Goal: Task Accomplishment & Management: Complete application form

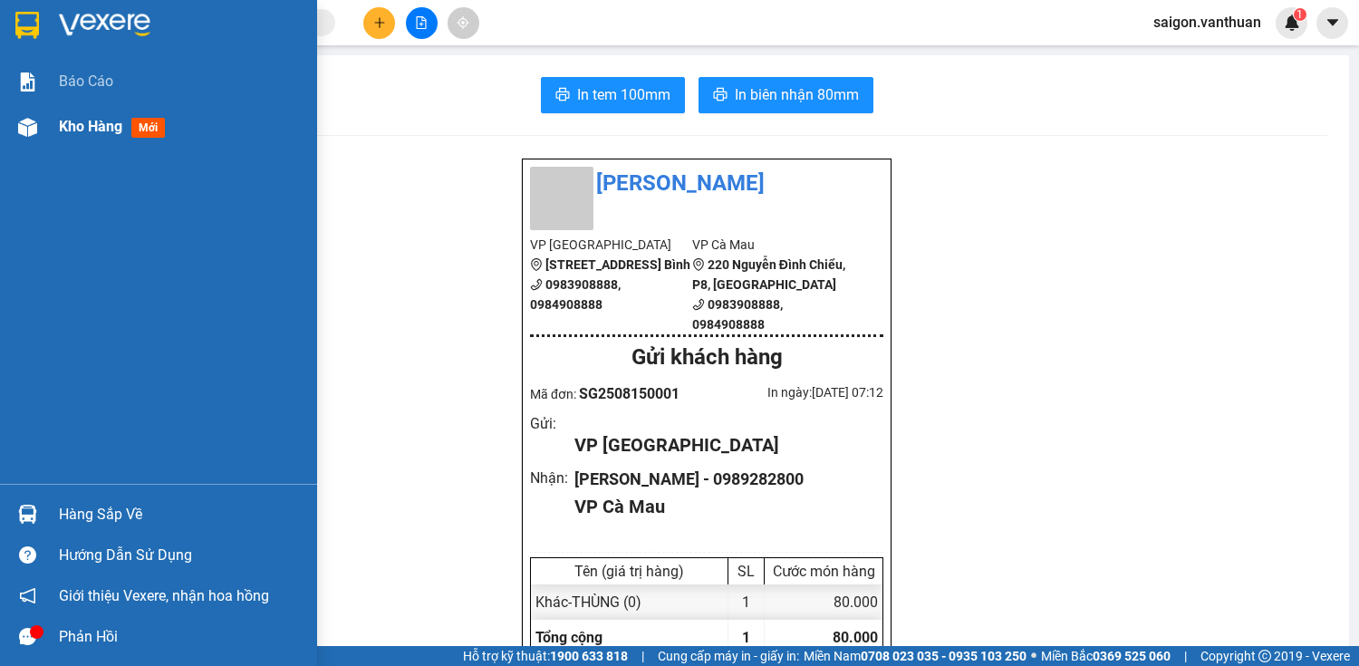
click at [40, 149] on div "Kho hàng mới" at bounding box center [158, 126] width 317 height 45
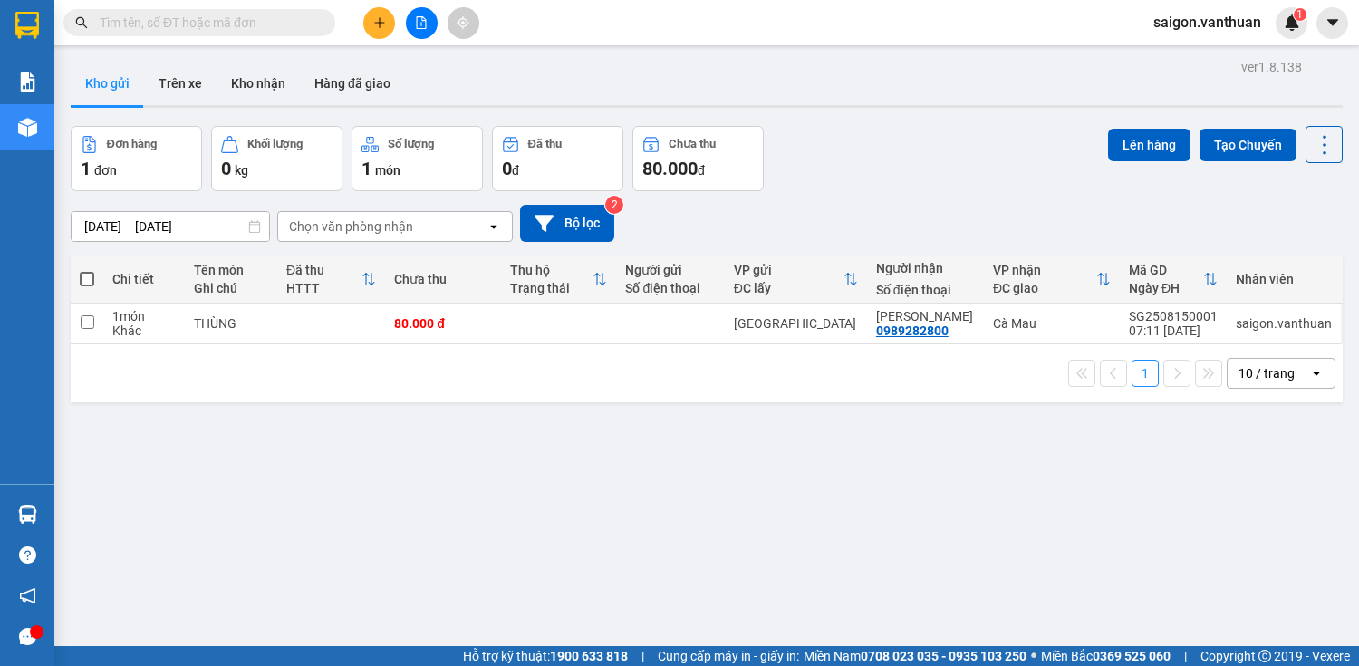
click at [91, 276] on span at bounding box center [87, 279] width 14 height 14
click at [87, 270] on input "checkbox" at bounding box center [87, 270] width 0 height 0
checkbox input "true"
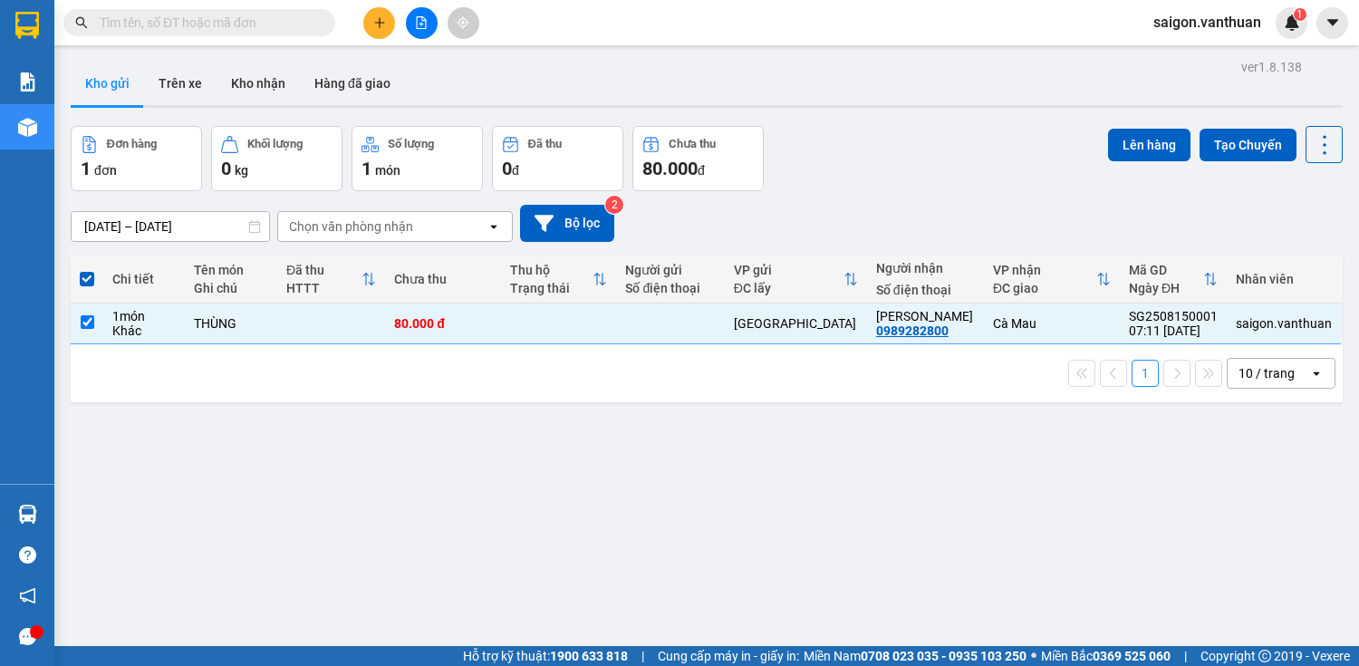
click at [1159, 169] on div "Lên hàng Tạo Chuyến" at bounding box center [1225, 158] width 235 height 65
click at [1151, 143] on button "Lên hàng" at bounding box center [1149, 145] width 82 height 33
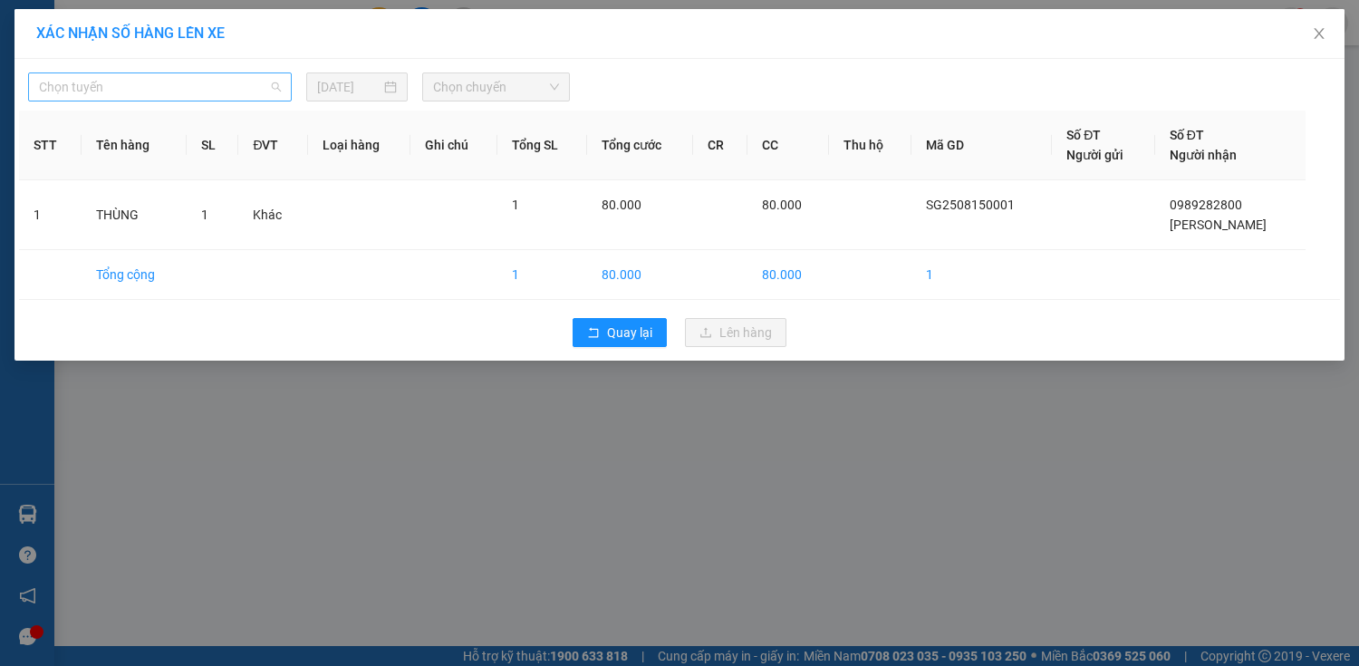
click at [204, 101] on div "Chọn tuyến" at bounding box center [160, 86] width 264 height 29
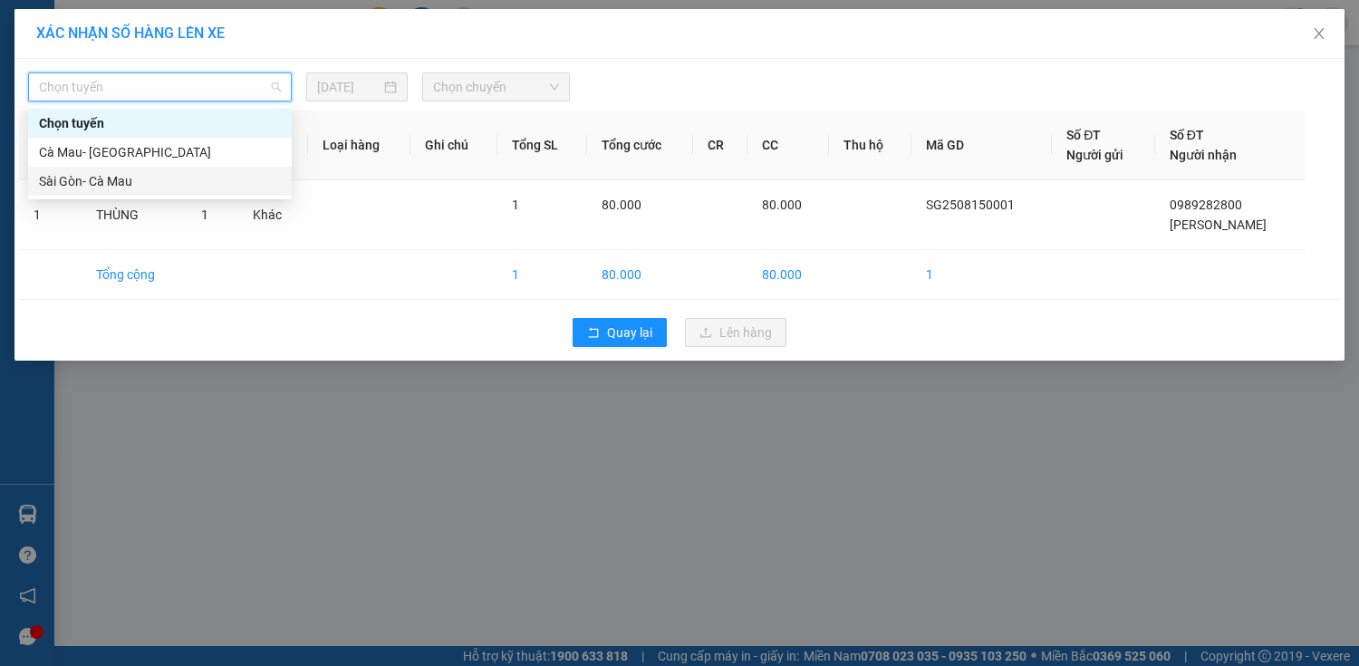
click at [201, 178] on div "Sài Gòn- Cà Mau" at bounding box center [160, 181] width 242 height 20
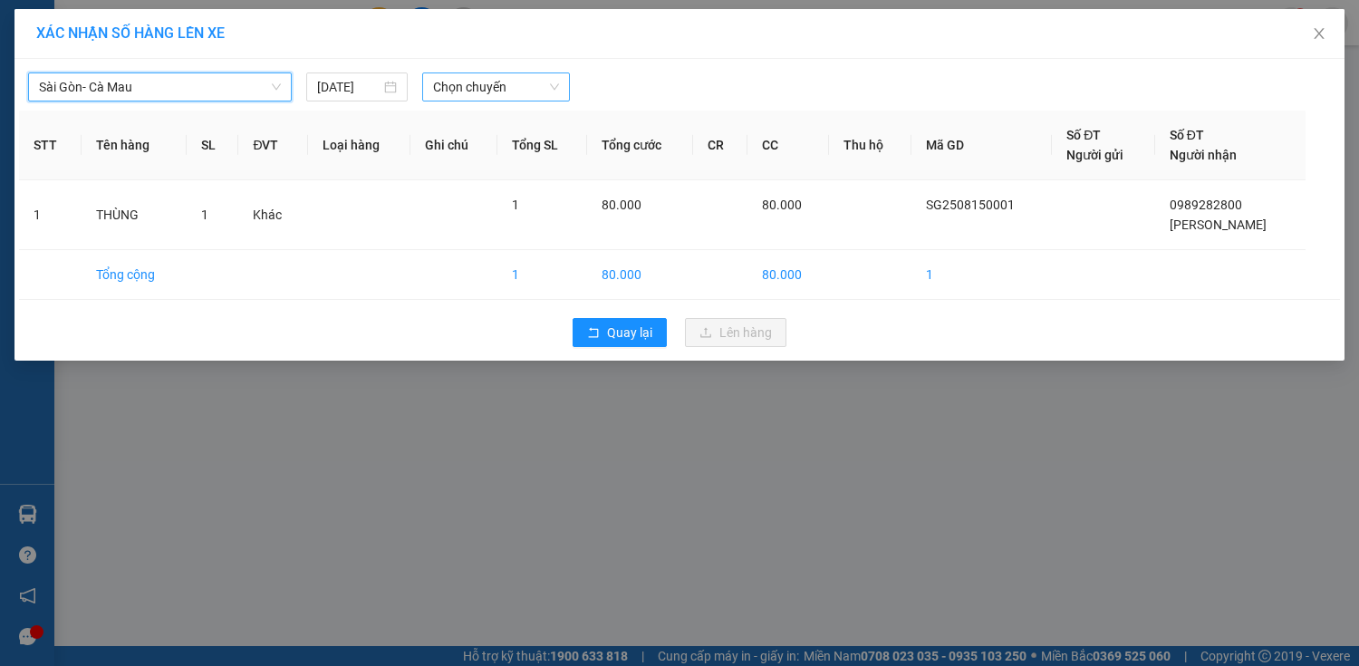
click at [537, 99] on div "Chọn chuyến" at bounding box center [496, 86] width 148 height 29
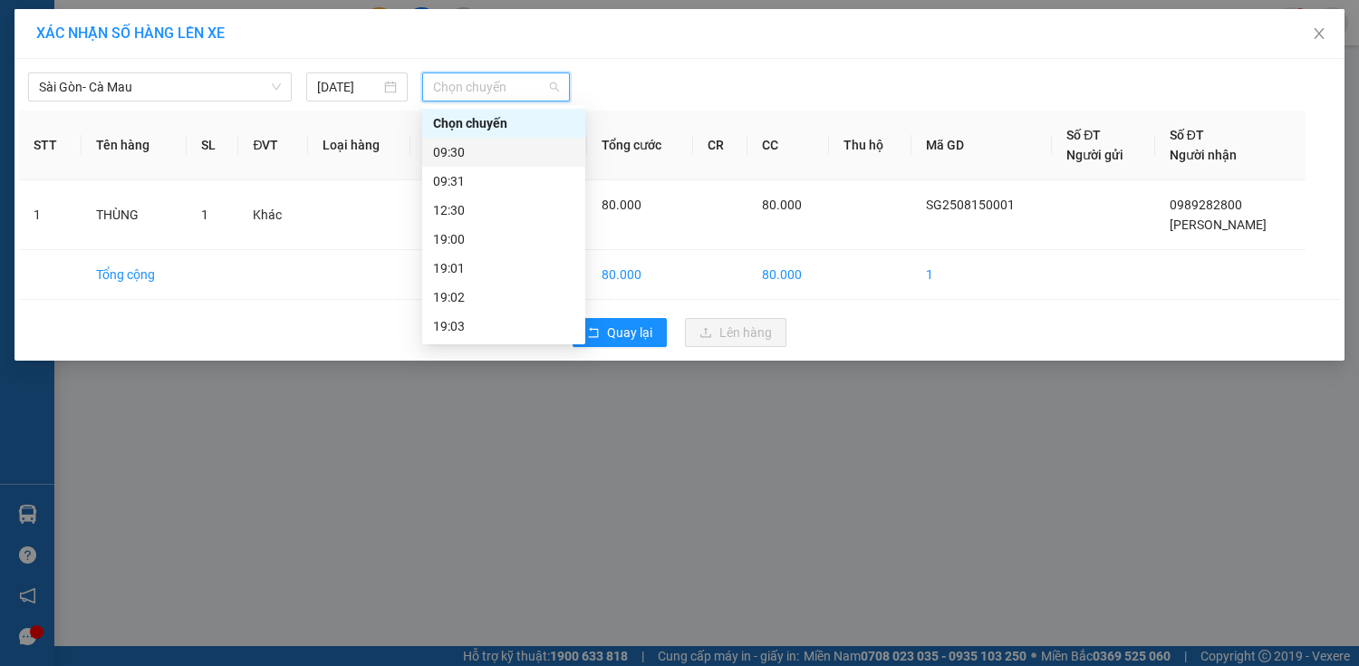
click at [507, 150] on div "09:30" at bounding box center [503, 152] width 141 height 20
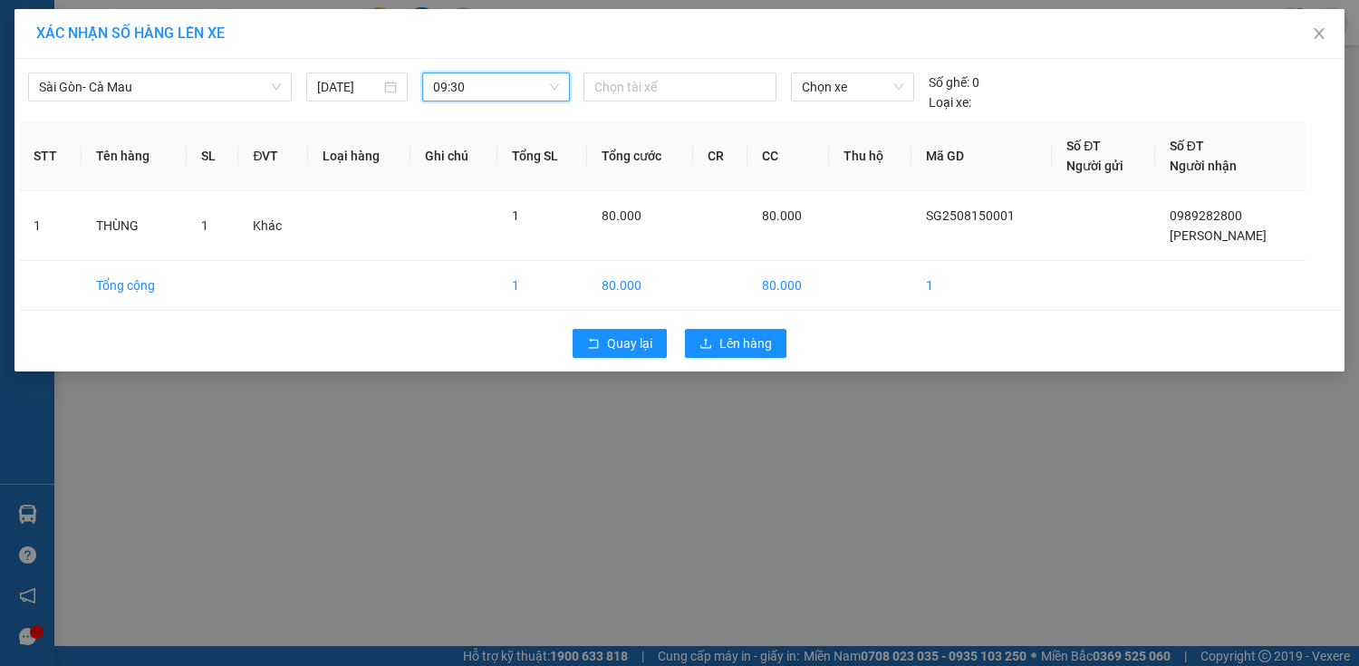
click at [875, 101] on div "Chọn xe" at bounding box center [853, 92] width 138 height 40
click at [875, 91] on span "Chọn xe" at bounding box center [852, 86] width 101 height 27
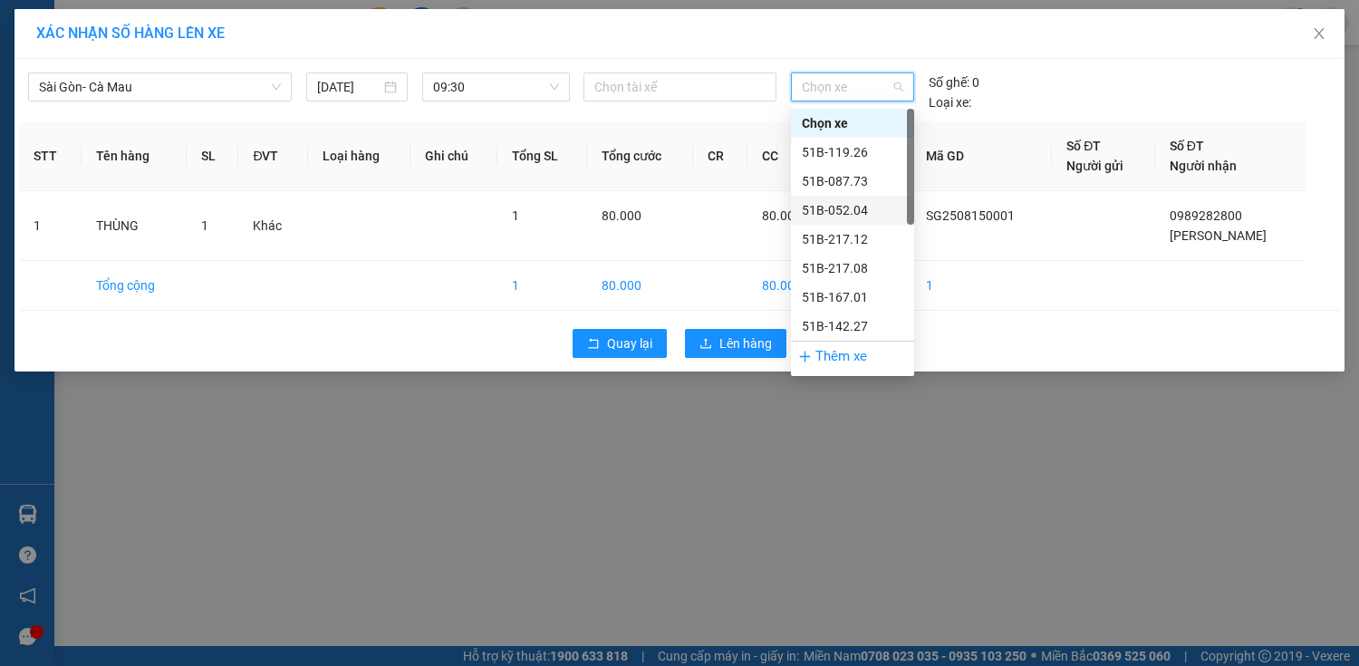
click at [863, 207] on div "51B-052.04" at bounding box center [852, 210] width 101 height 20
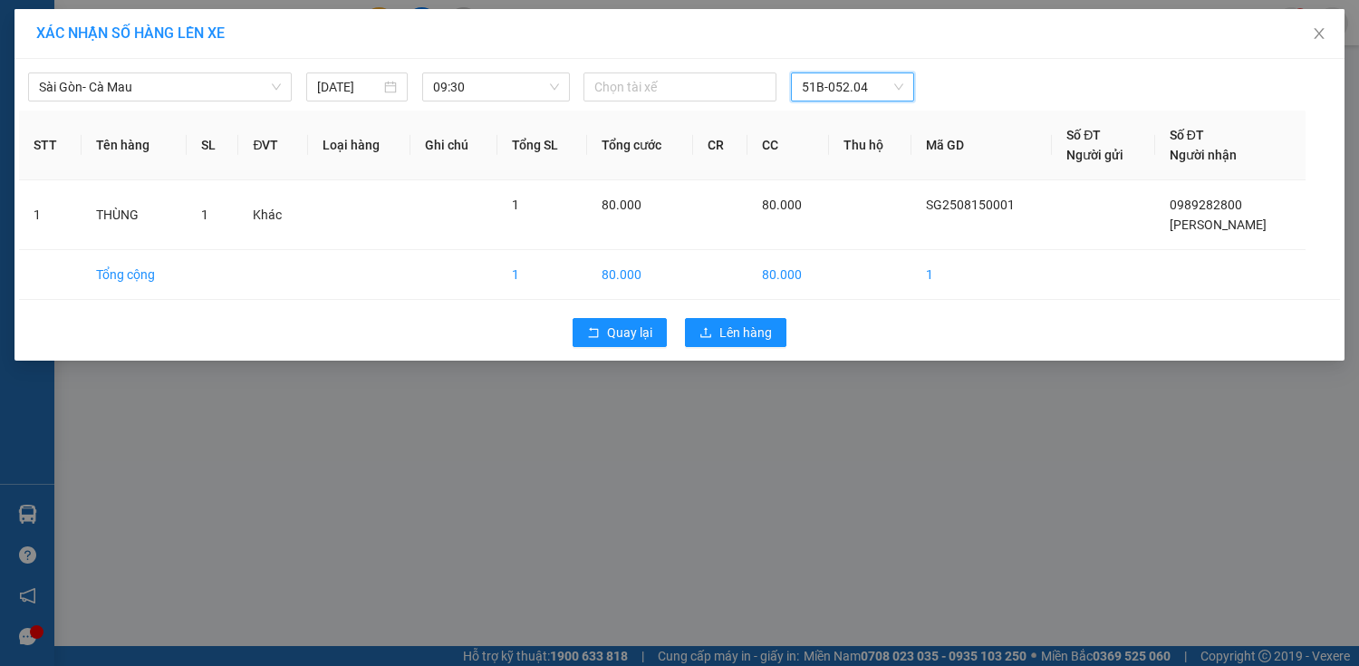
click at [870, 108] on div "Sài Gòn- Cà Mau 15/08/2025 09:30 Chọn tài xế 51B-052.04 51B-052.04 STT Tên hàng…" at bounding box center [679, 210] width 1330 height 302
click at [874, 85] on span "51B-052.04" at bounding box center [852, 86] width 101 height 27
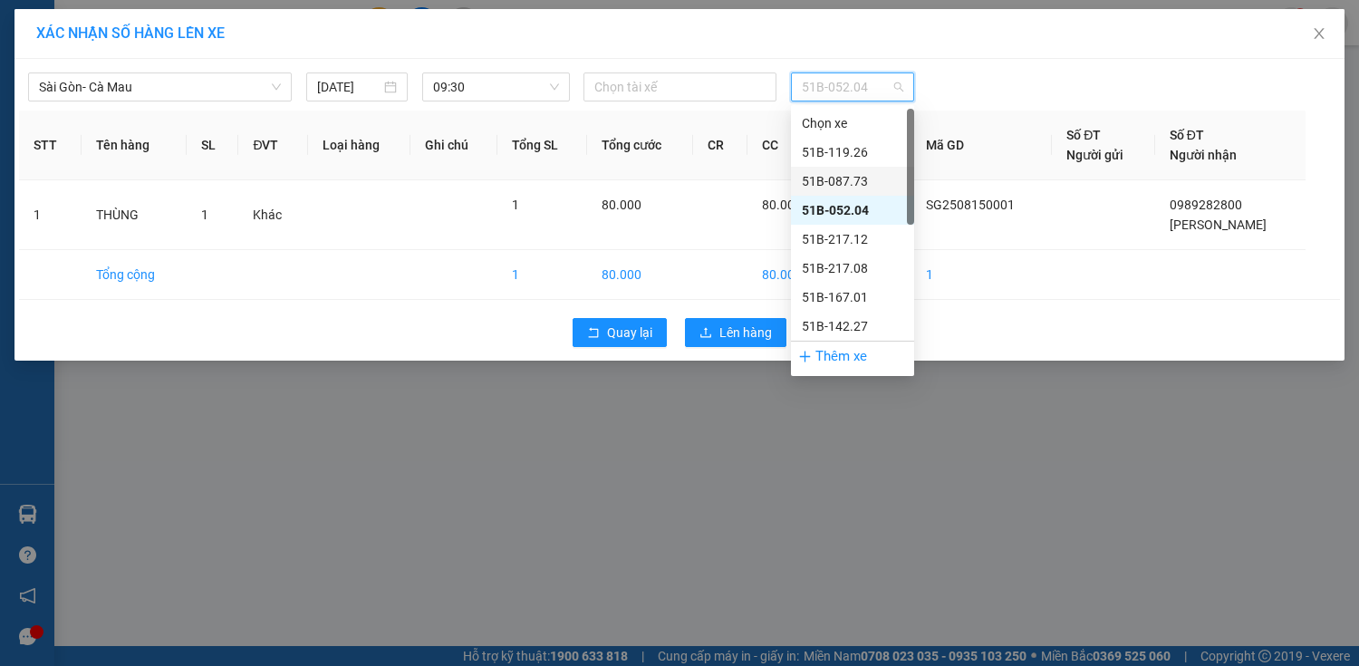
click at [848, 152] on div "51B-119.26" at bounding box center [852, 152] width 101 height 20
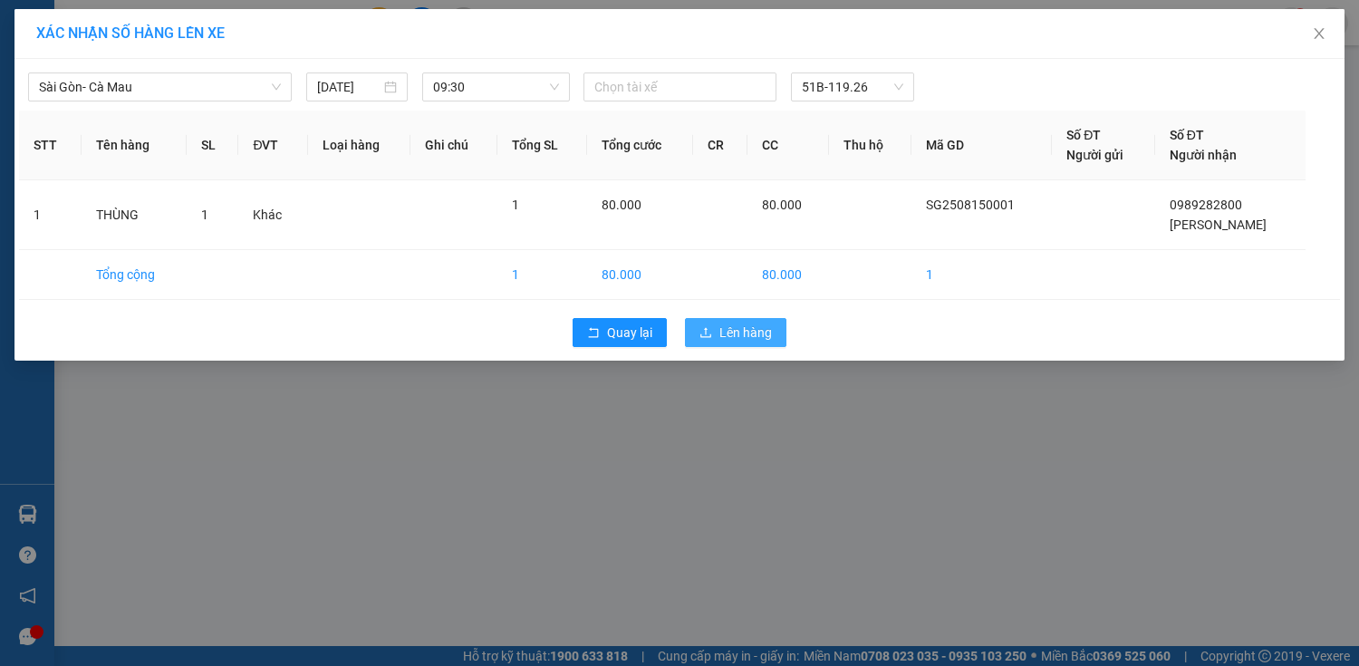
click at [729, 330] on span "Lên hàng" at bounding box center [745, 333] width 53 height 20
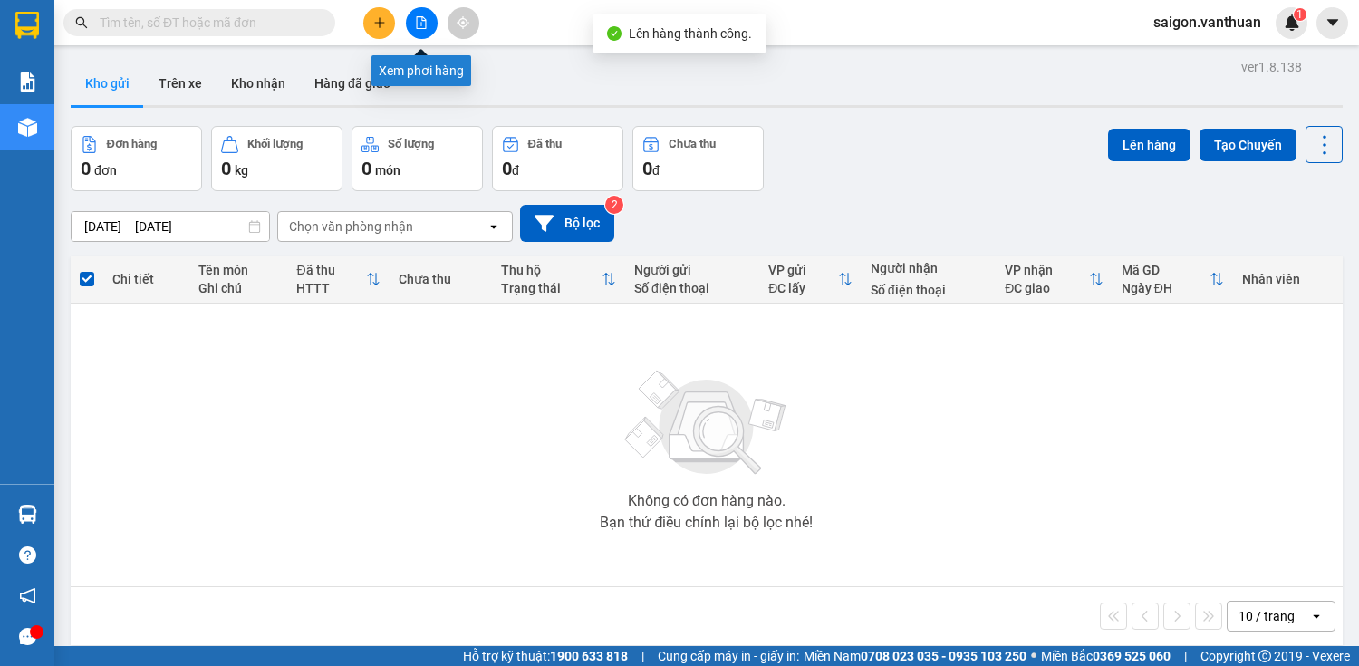
click at [409, 20] on button at bounding box center [422, 23] width 32 height 32
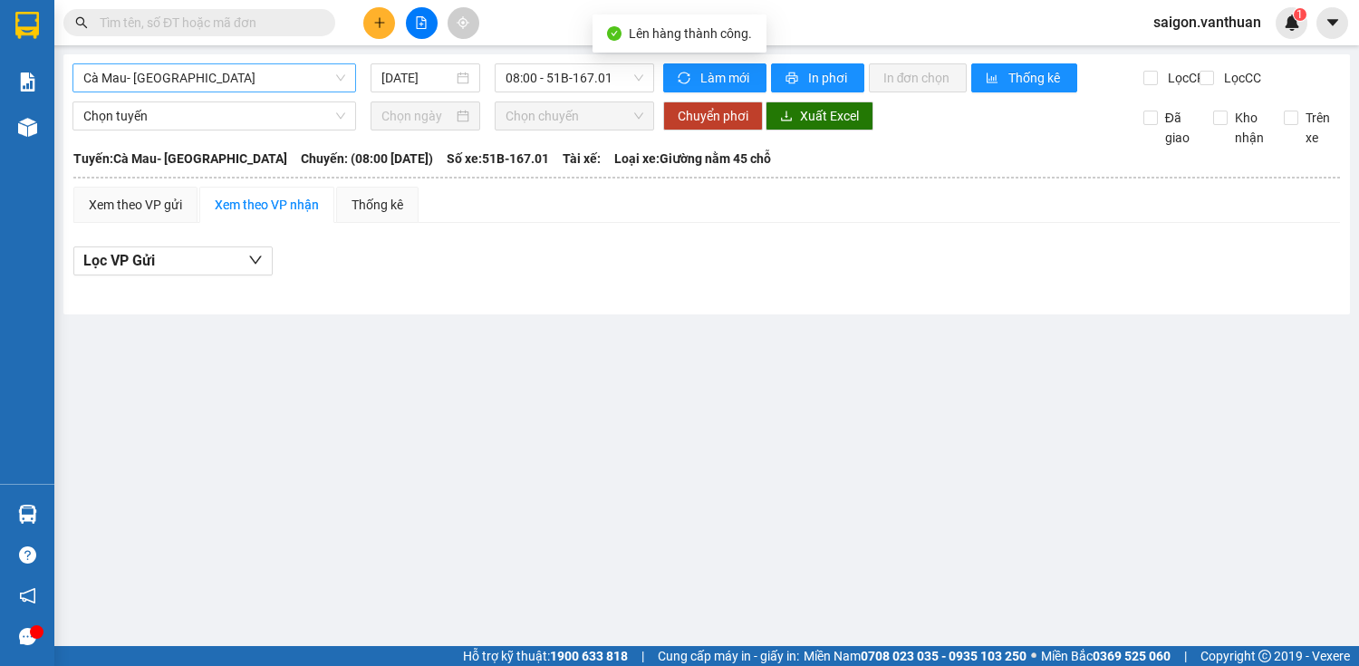
click at [258, 77] on span "Cà Mau- Sài Gòn" at bounding box center [214, 77] width 262 height 27
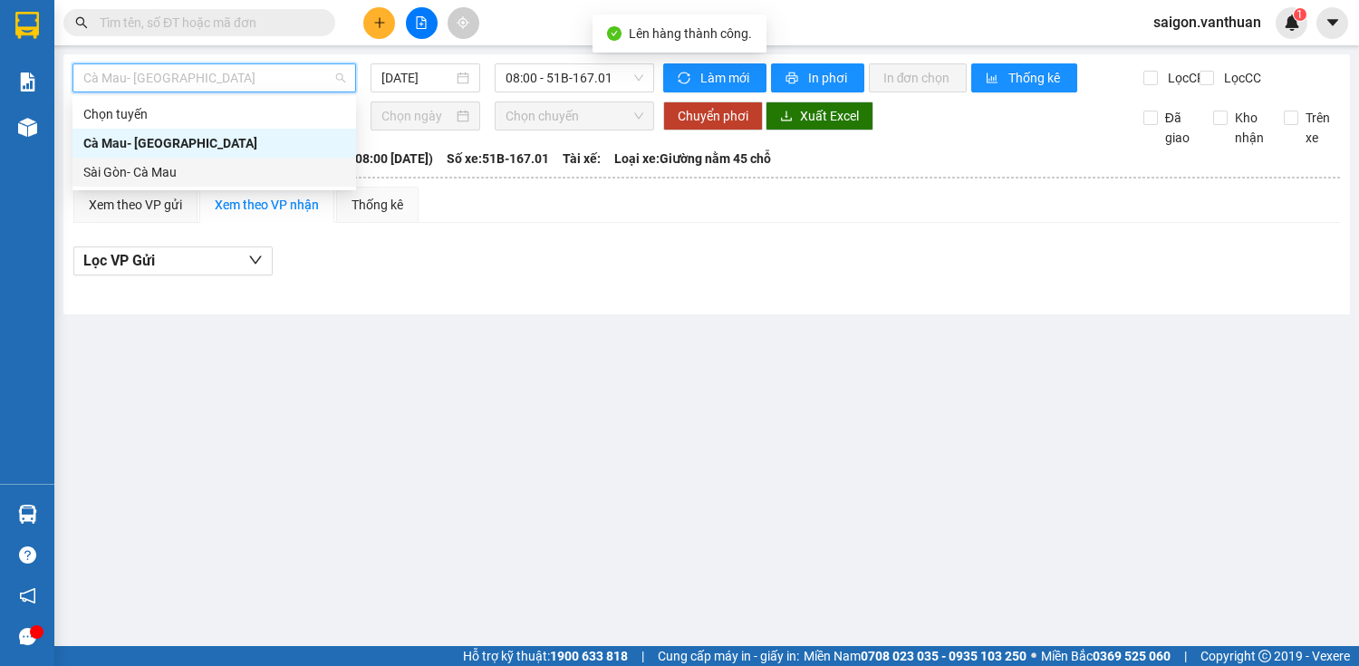
click at [221, 179] on div "Sài Gòn- Cà Mau" at bounding box center [214, 172] width 262 height 20
type input "[DATE]"
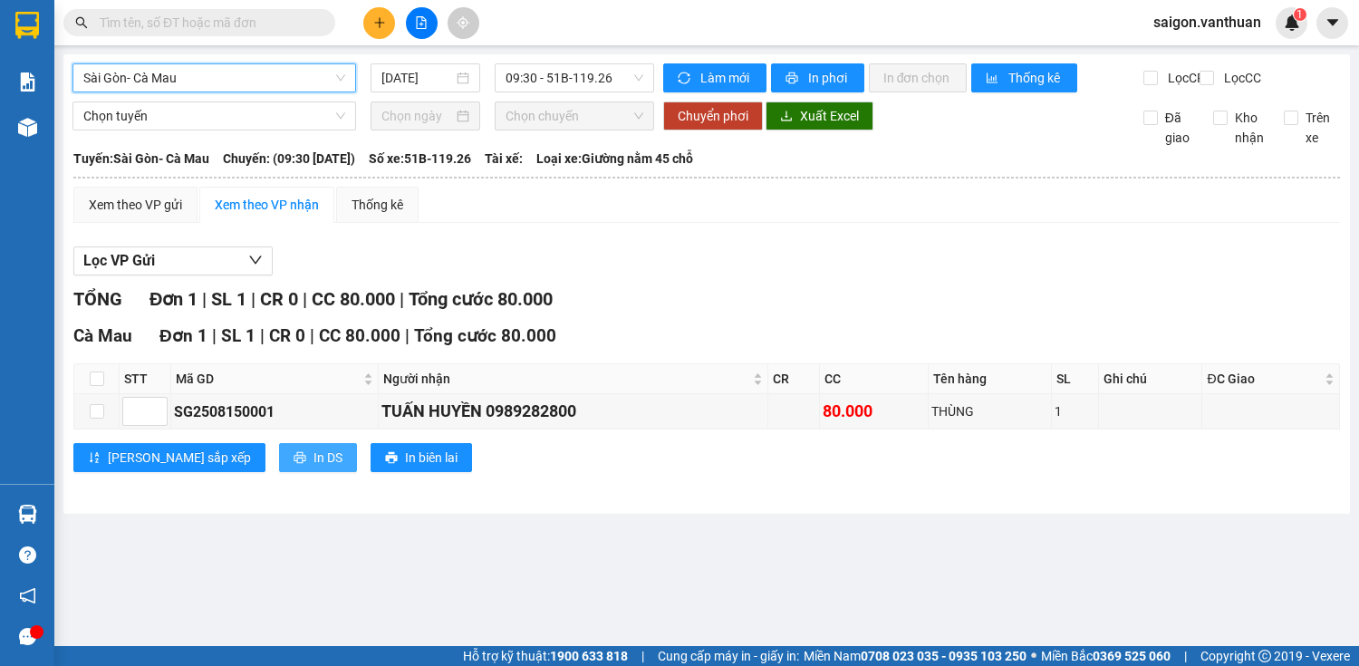
click at [314, 468] on span "In DS" at bounding box center [328, 458] width 29 height 20
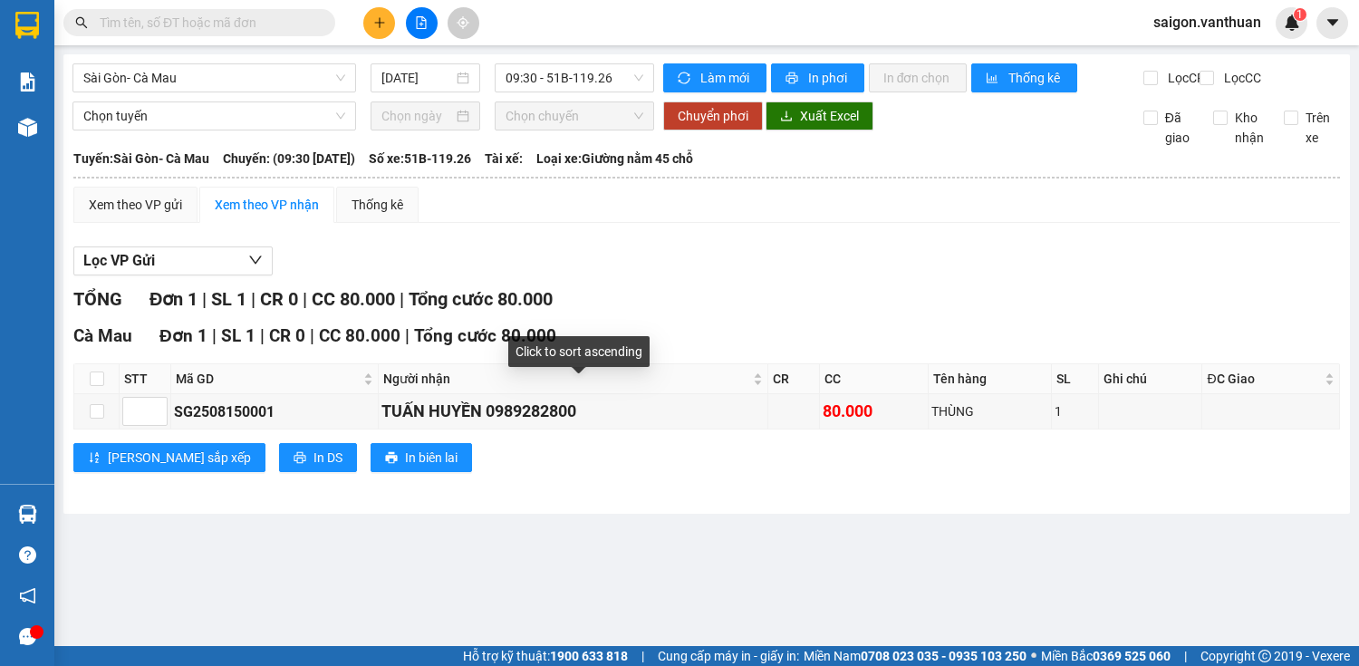
click at [377, 27] on icon "plus" at bounding box center [379, 22] width 13 height 13
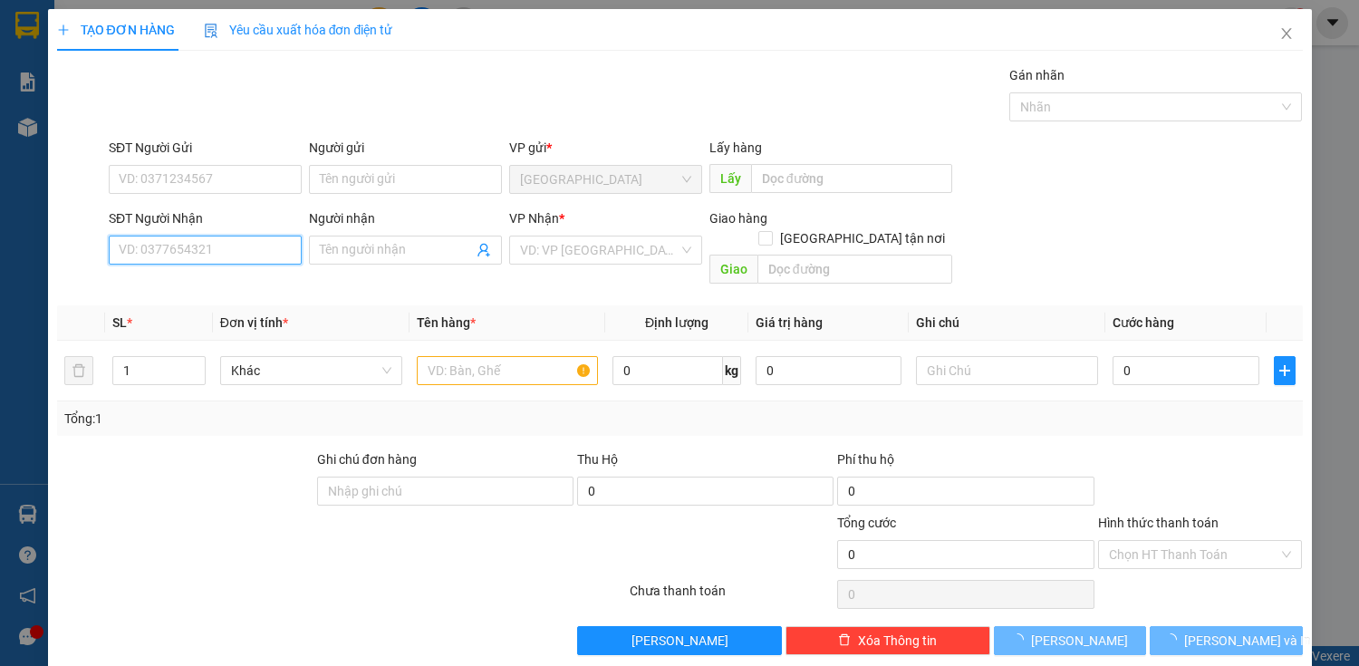
click at [199, 248] on input "SĐT Người Nhận" at bounding box center [205, 250] width 193 height 29
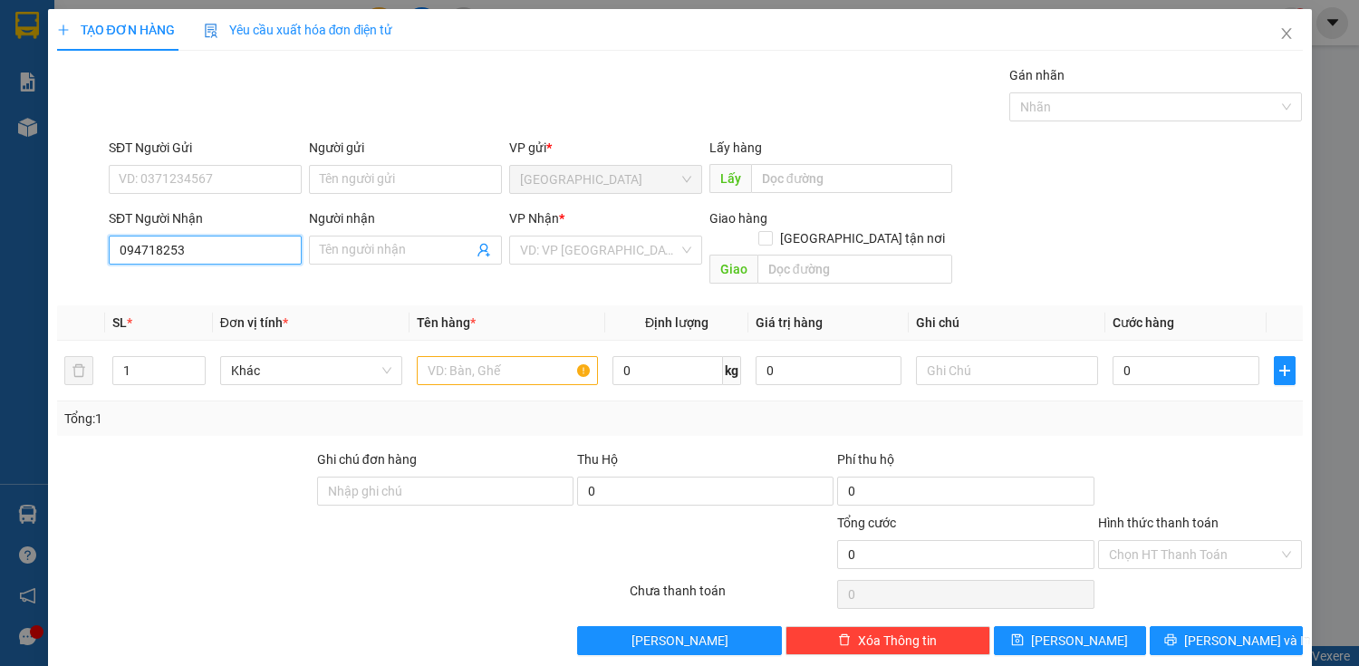
type input "0947182530"
click at [220, 275] on div "0947182530 - VINH" at bounding box center [203, 285] width 191 height 29
type input "VINH"
type input "60.000"
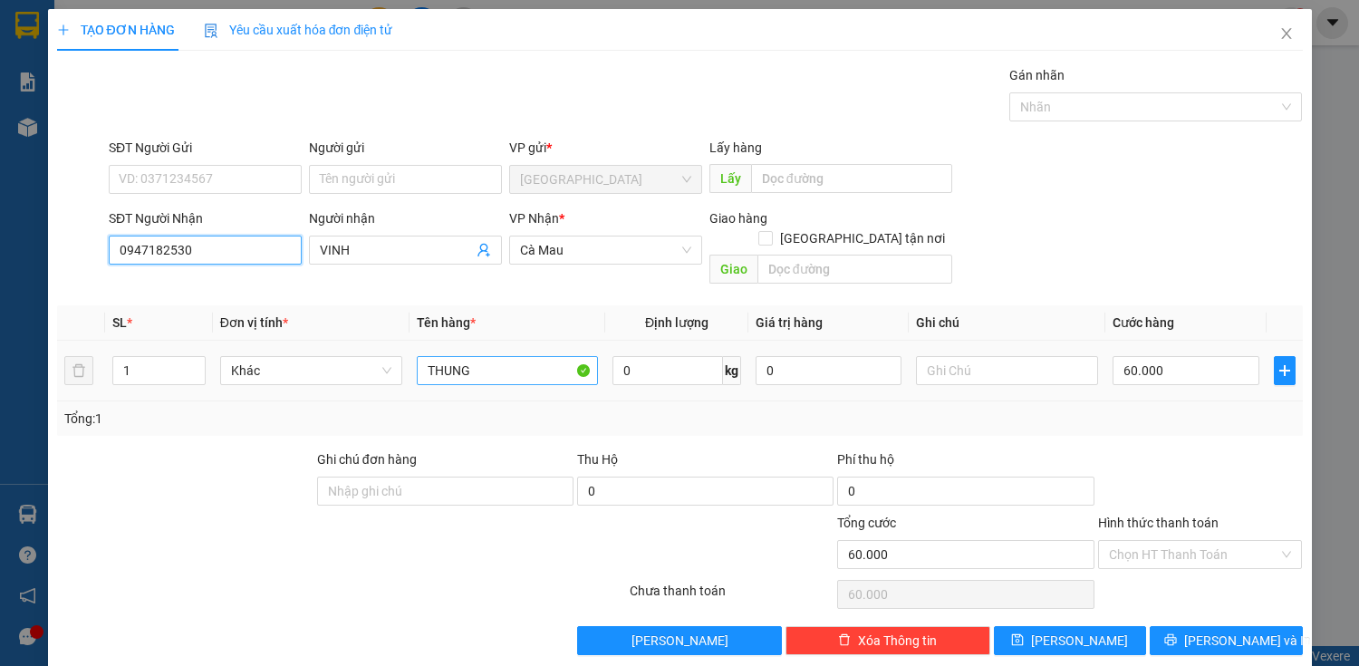
type input "0947182530"
click at [476, 356] on input "THUN" at bounding box center [508, 370] width 182 height 29
type input "T"
type input "c"
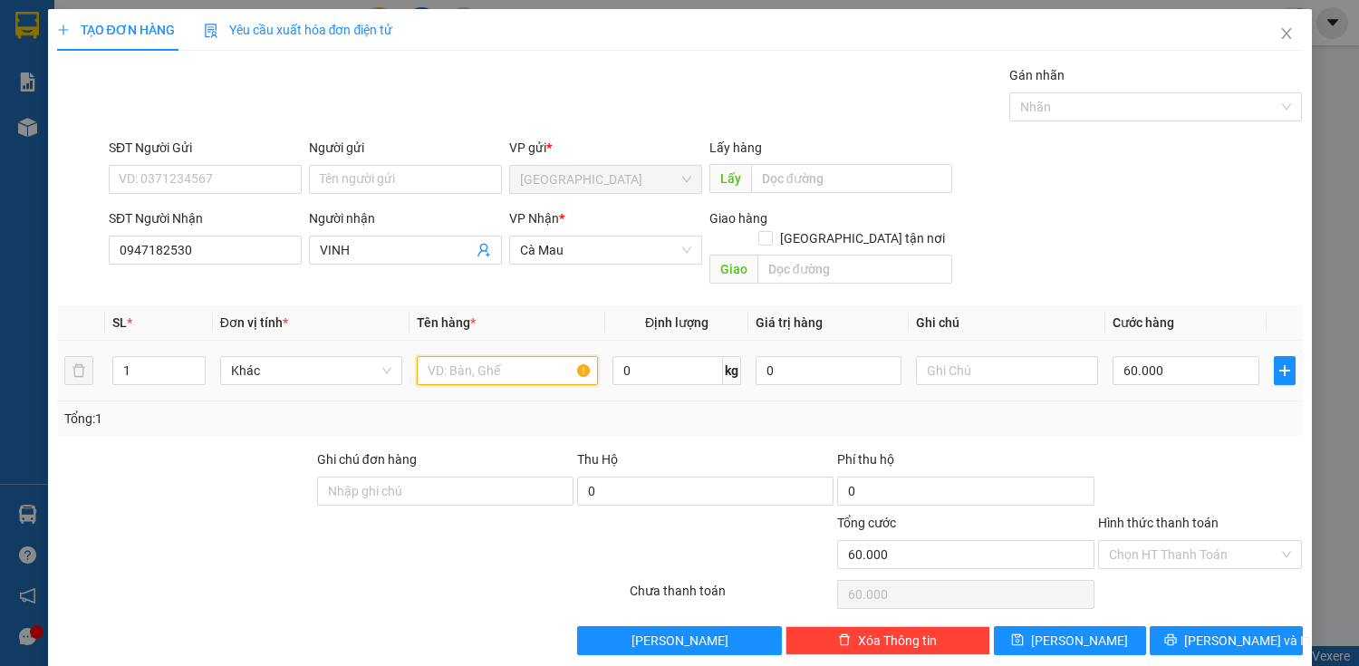
click at [532, 356] on input "text" at bounding box center [508, 370] width 182 height 29
type input "cục"
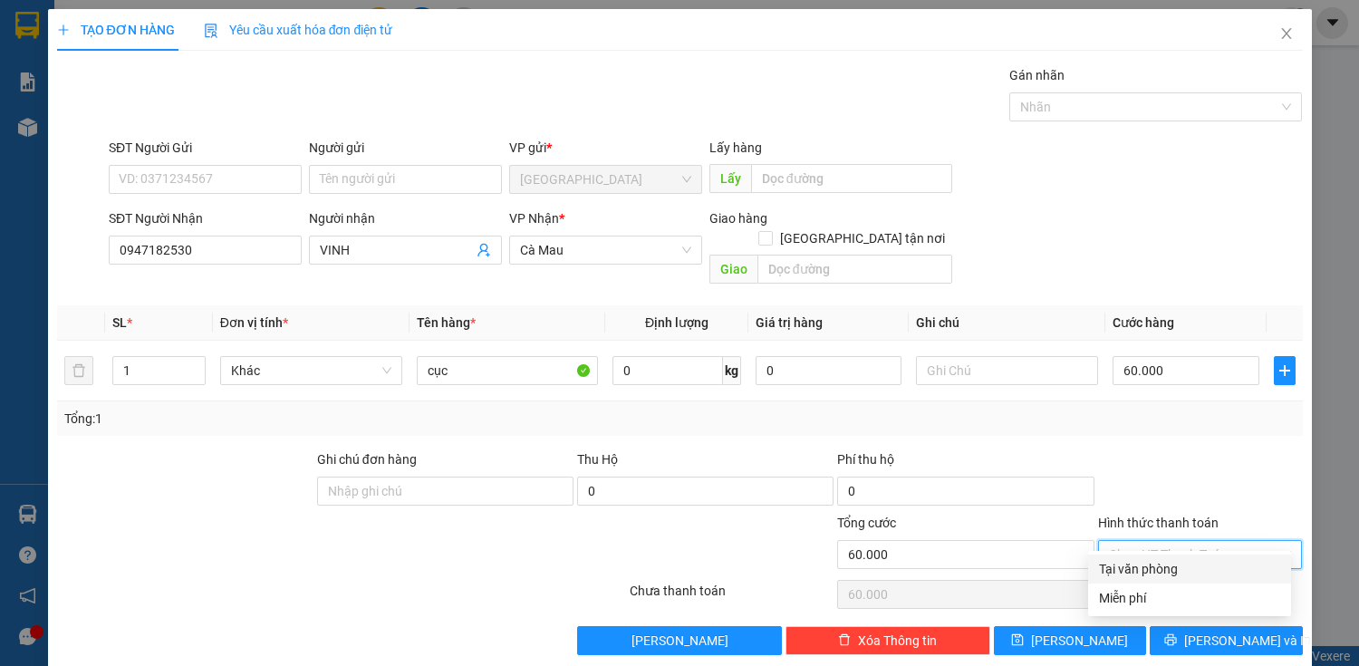
drag, startPoint x: 1184, startPoint y: 540, endPoint x: 1175, endPoint y: 563, distance: 24.4
click at [1175, 563] on div "Transit Pickup Surcharge Ids Transit Deliver Surcharge Ids Transit Deliver Surc…" at bounding box center [680, 360] width 1246 height 590
drag, startPoint x: 1173, startPoint y: 565, endPoint x: 1195, endPoint y: 616, distance: 55.2
click at [1173, 568] on div "Tại văn phòng" at bounding box center [1189, 569] width 181 height 20
type input "0"
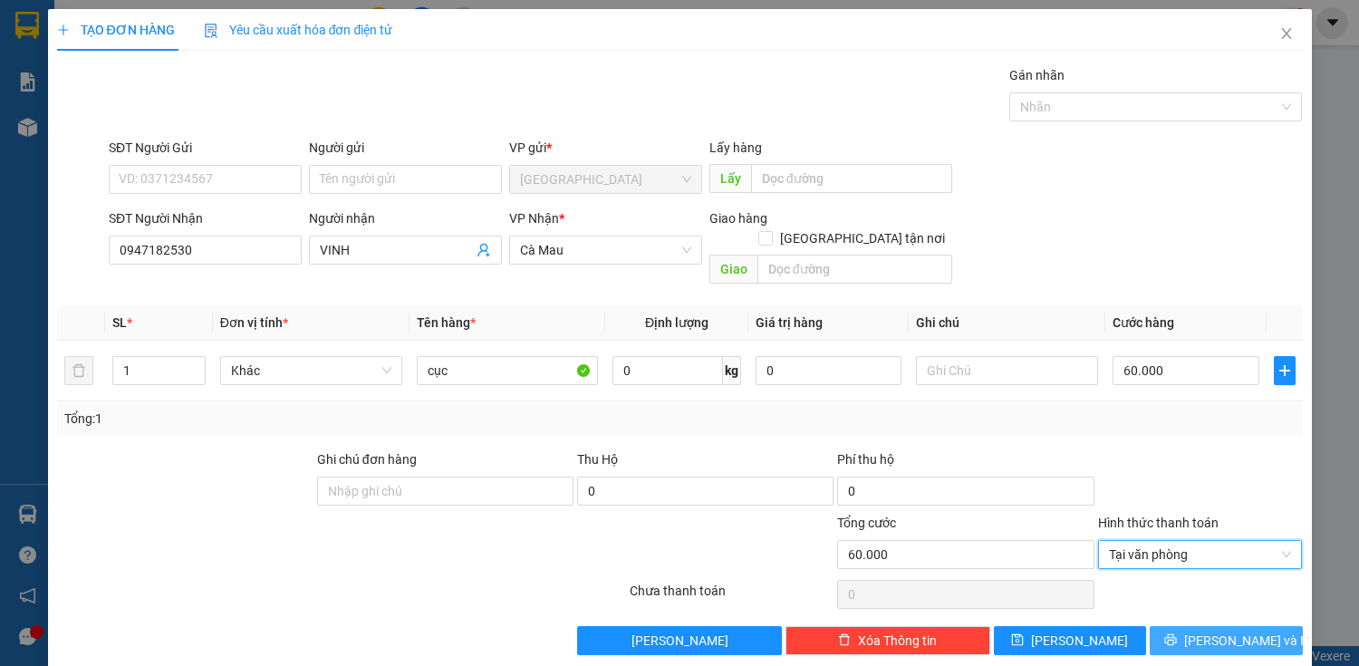
click at [1195, 626] on button "Lưu và In" at bounding box center [1226, 640] width 152 height 29
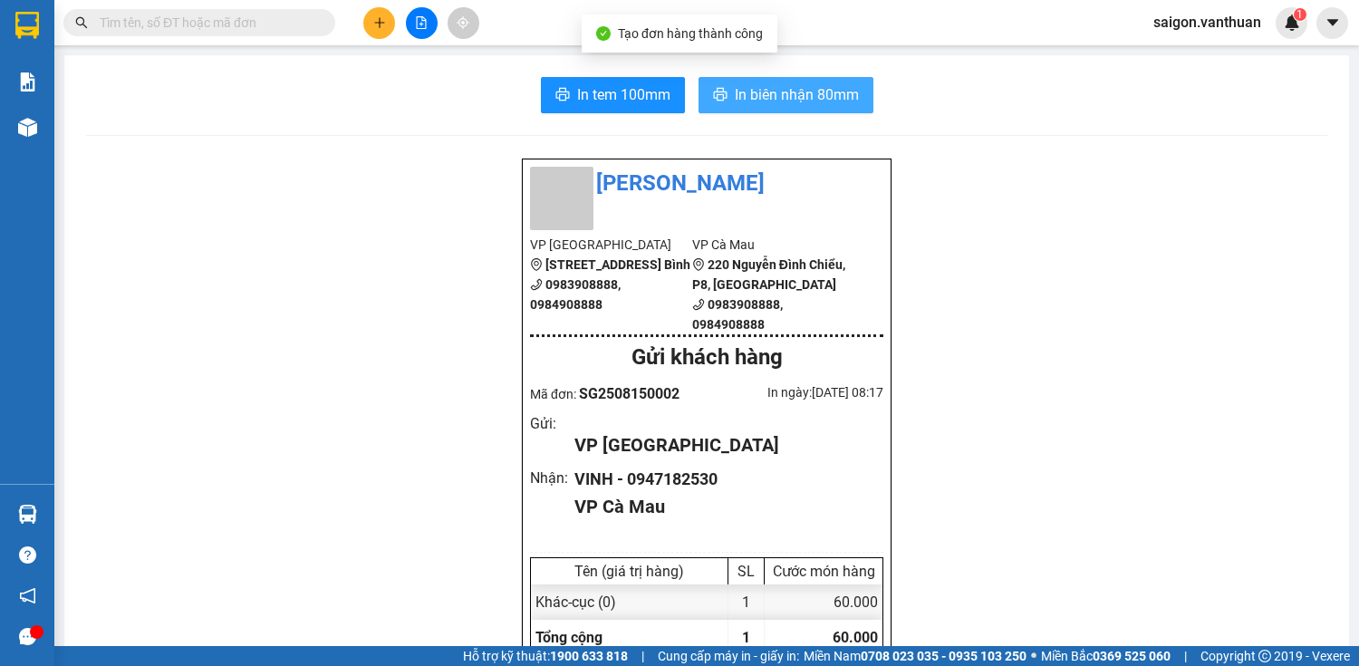
click at [837, 94] on span "In biên nhận 80mm" at bounding box center [797, 94] width 124 height 23
click at [811, 88] on span "In biên nhận 80mm" at bounding box center [797, 94] width 124 height 23
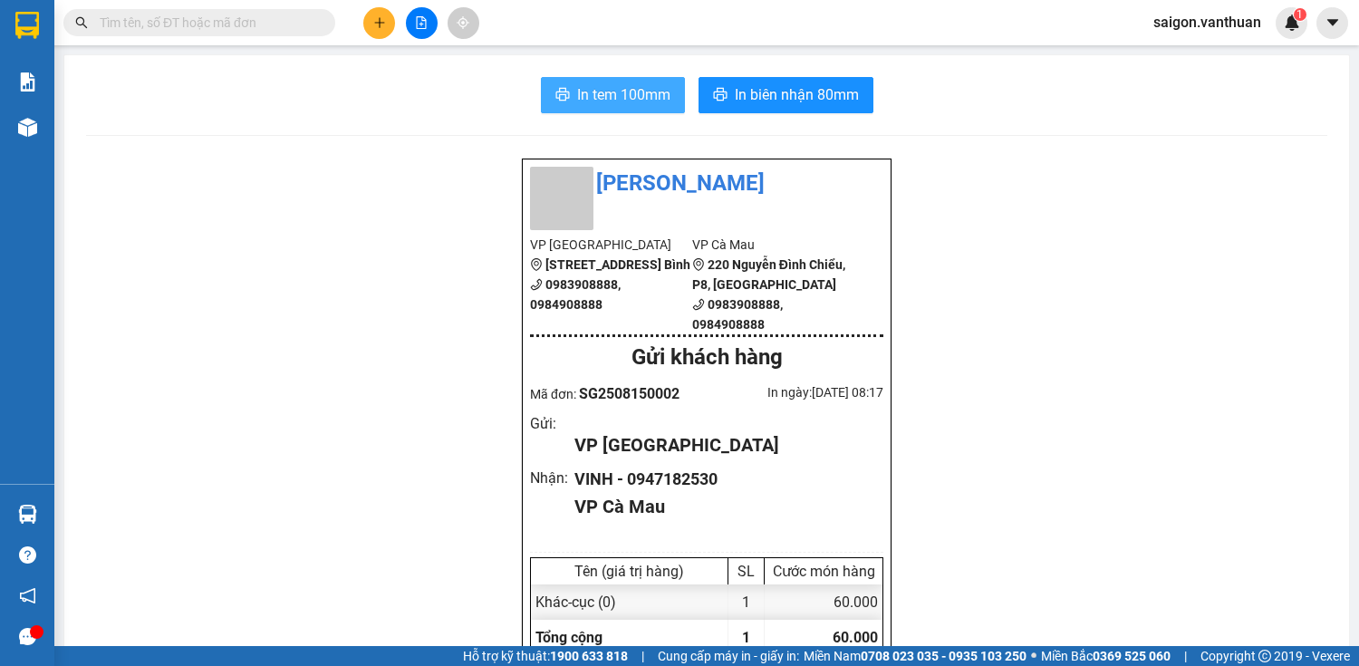
click at [635, 87] on span "In tem 100mm" at bounding box center [623, 94] width 93 height 23
